Goal: Find specific page/section: Find specific page/section

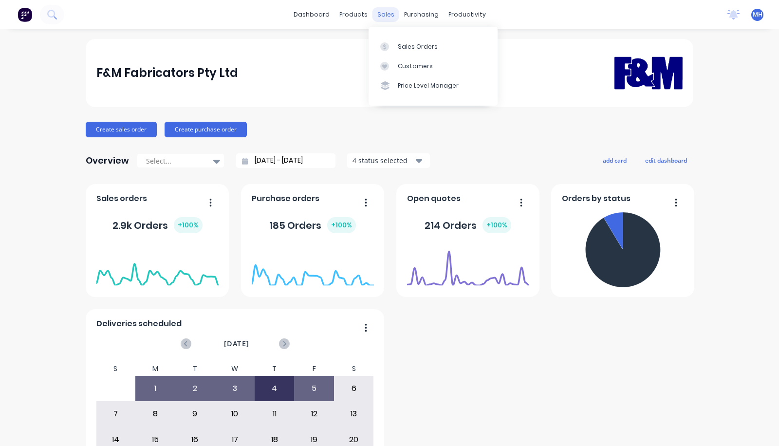
click at [385, 14] on div "sales" at bounding box center [386, 14] width 27 height 15
click at [391, 39] on link "Sales Orders" at bounding box center [433, 46] width 129 height 19
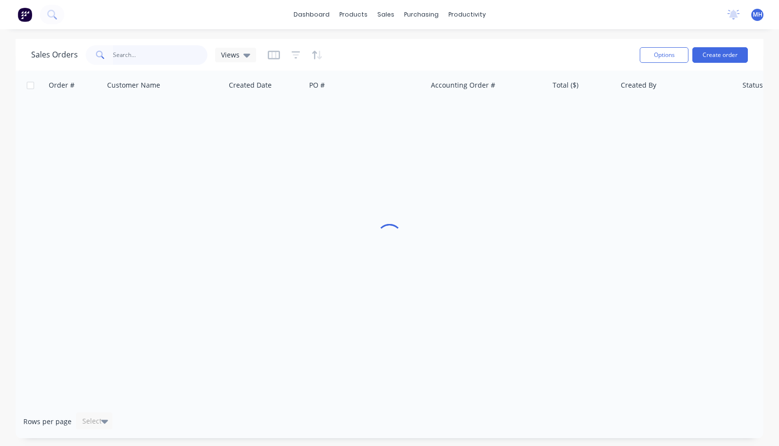
click at [131, 56] on input "text" at bounding box center [160, 54] width 95 height 19
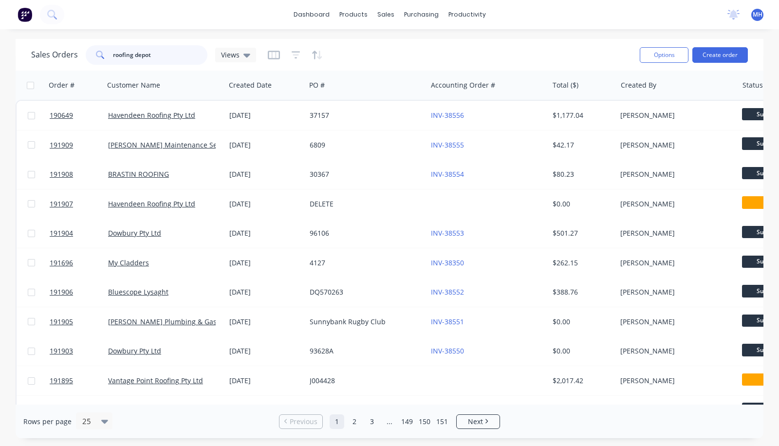
type input "roofing depot"
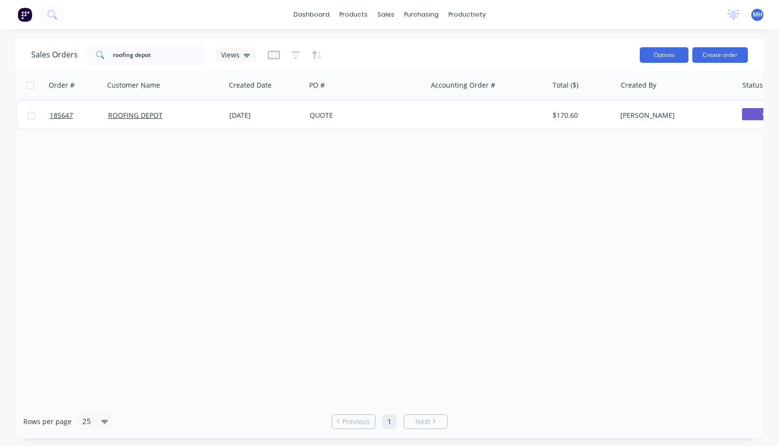
click at [667, 52] on button "Options" at bounding box center [664, 55] width 49 height 16
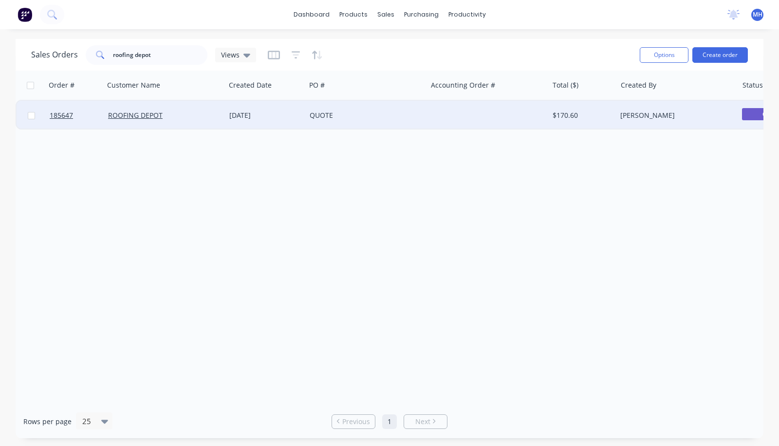
click at [198, 118] on div "ROOFING DEPOT" at bounding box center [162, 116] width 108 height 10
